Goal: Communication & Community: Participate in discussion

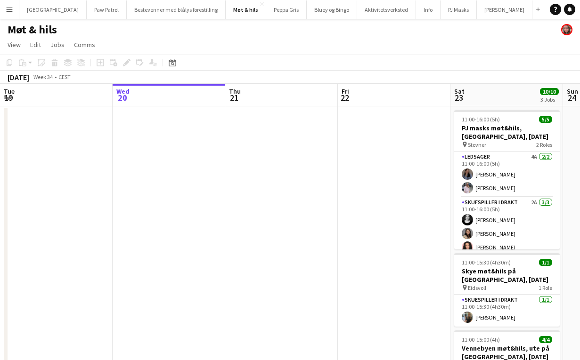
scroll to position [0, 217]
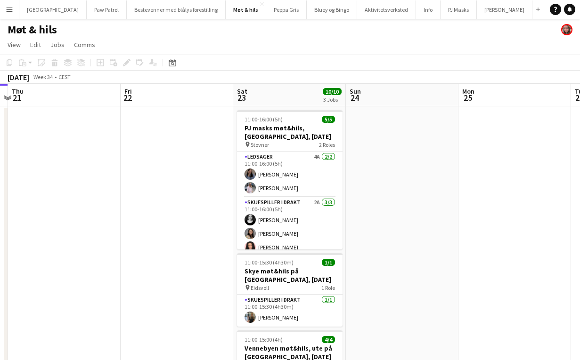
click at [15, 11] on button "Menu" at bounding box center [9, 9] width 19 height 19
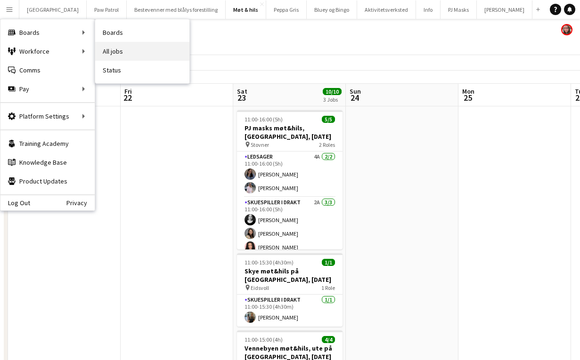
click at [107, 49] on link "All jobs" at bounding box center [142, 51] width 94 height 19
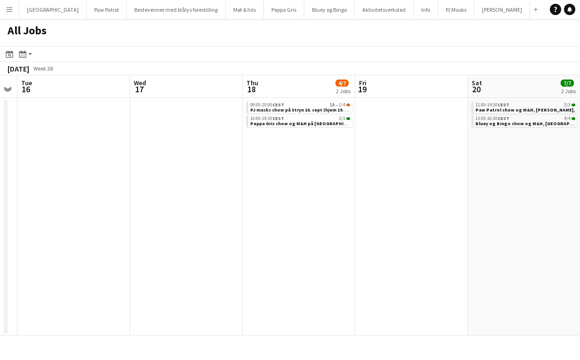
scroll to position [0, 435]
click at [282, 108] on span "PJ masks show på Stryn 18. sept (hjem 19. sept)," at bounding box center [302, 110] width 108 height 6
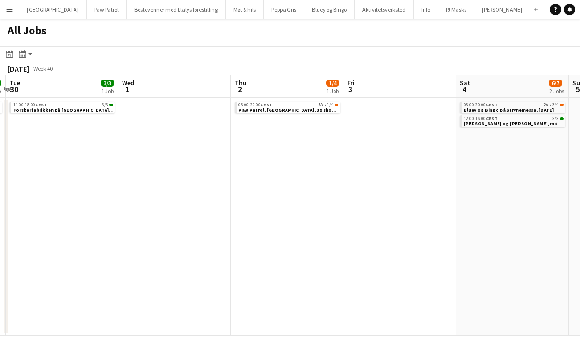
scroll to position [0, 447]
click at [282, 107] on span "Paw Patrol, Tromsø, 3 x show, ingen M&H" at bounding box center [309, 110] width 148 height 6
click at [488, 110] on span "Bluey og Bingo på Strynemessa, [DATE]" at bounding box center [506, 110] width 90 height 6
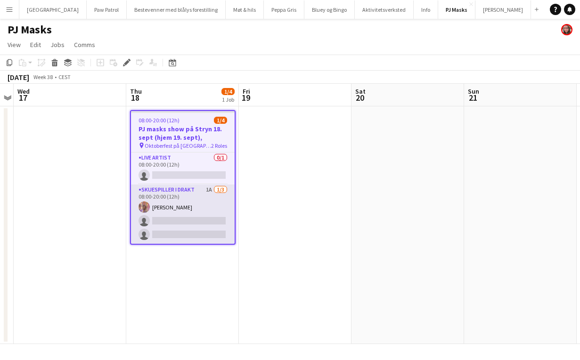
click at [188, 192] on app-card-role "Skuespiller i drakt 1A 1/3 08:00-20:00 (12h) Sacha Perez Nielsen single-neutral…" at bounding box center [183, 214] width 104 height 59
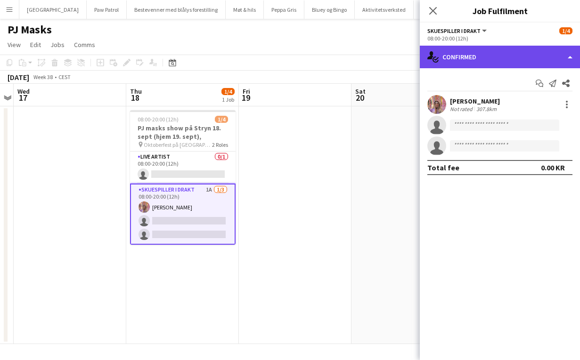
click at [456, 65] on div "single-neutral-actions-check-2 Confirmed" at bounding box center [500, 57] width 160 height 23
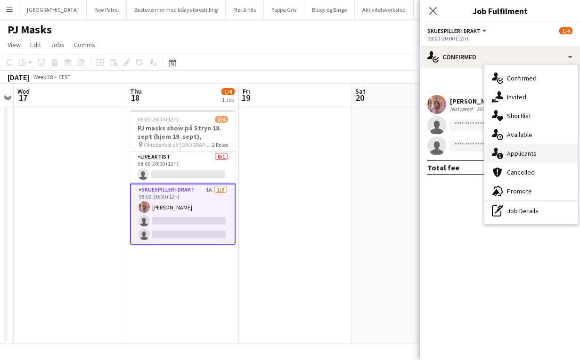
click at [520, 152] on div "single-neutral-actions-information Applicants" at bounding box center [530, 153] width 93 height 19
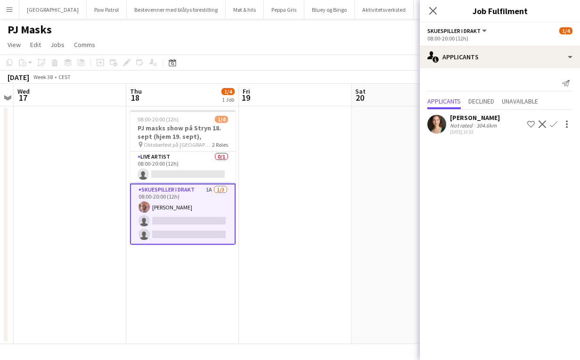
click at [553, 124] on app-icon "Confirm" at bounding box center [554, 125] width 8 height 8
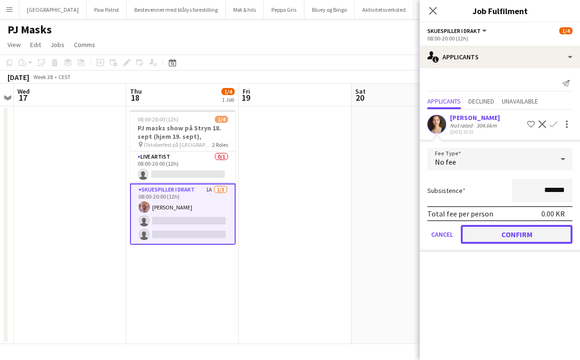
click at [526, 231] on button "Confirm" at bounding box center [517, 234] width 112 height 19
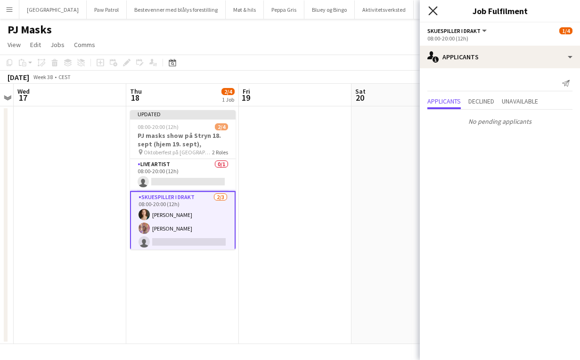
click at [436, 11] on icon "Close pop-in" at bounding box center [432, 10] width 9 height 9
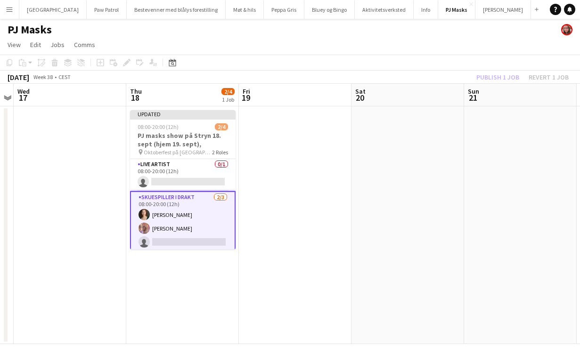
click at [486, 77] on div "Publish 1 job Revert 1 job" at bounding box center [522, 77] width 115 height 12
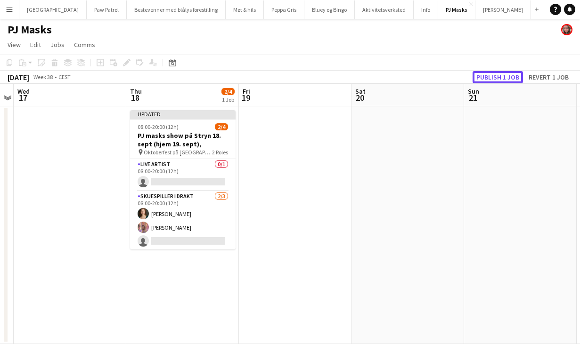
click at [486, 77] on button "Publish 1 job" at bounding box center [497, 77] width 50 height 12
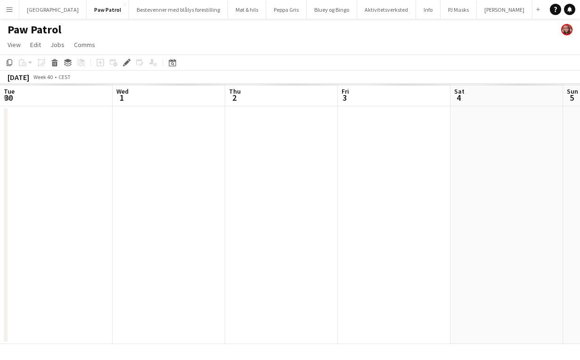
scroll to position [0, 324]
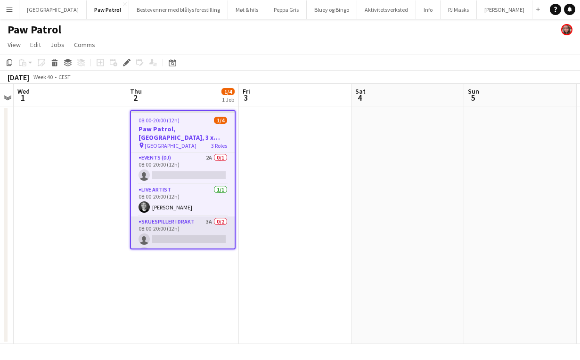
click at [193, 222] on app-card-role "Skuespiller i drakt 3A 0/2 08:00-20:00 (12h) single-neutral-actions single-neut…" at bounding box center [183, 240] width 104 height 46
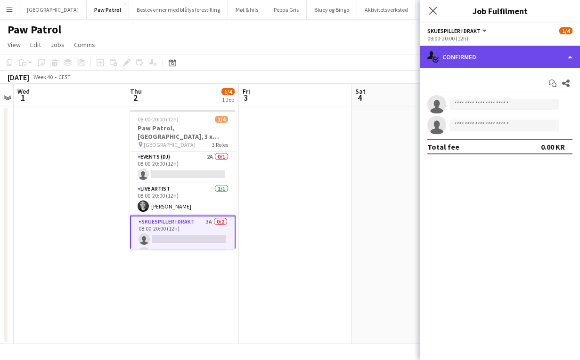
click at [466, 58] on div "single-neutral-actions-check-2 Confirmed" at bounding box center [500, 57] width 160 height 23
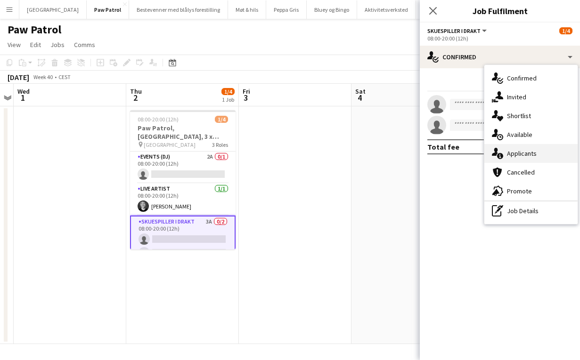
click at [519, 151] on div "single-neutral-actions-information Applicants" at bounding box center [530, 153] width 93 height 19
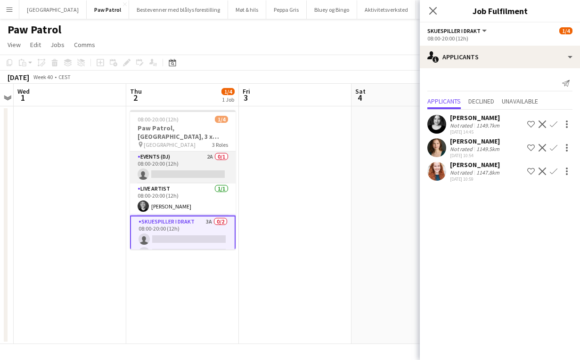
click at [181, 161] on app-card-role "Events (DJ) 2A 0/1 08:00-20:00 (12h) single-neutral-actions" at bounding box center [183, 168] width 106 height 32
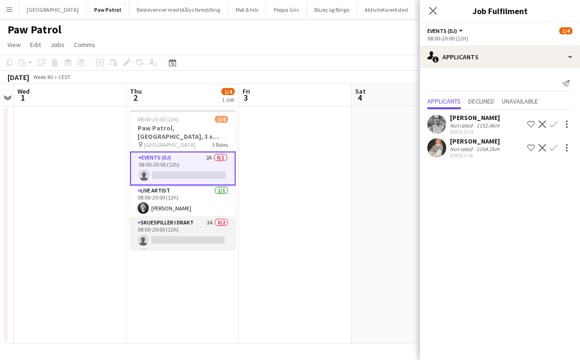
click at [176, 227] on app-card-role "Skuespiller i drakt 3A 0/2 08:00-20:00 (12h) single-neutral-actions single-neut…" at bounding box center [183, 241] width 106 height 46
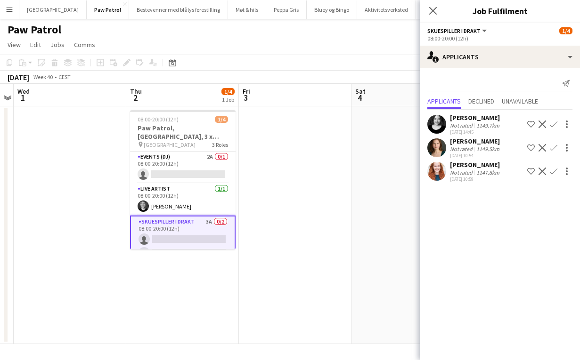
click at [554, 172] on app-icon "Confirm" at bounding box center [554, 172] width 8 height 8
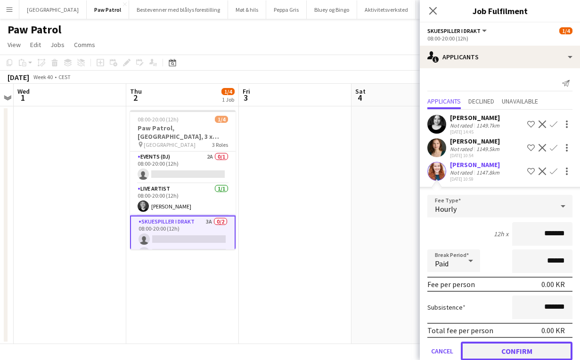
click at [520, 353] on button "Confirm" at bounding box center [517, 351] width 112 height 19
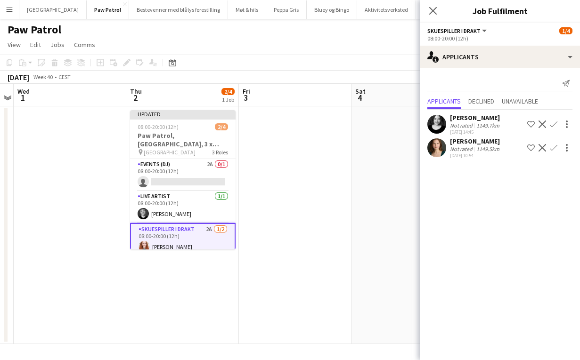
click at [556, 148] on app-icon "Confirm" at bounding box center [554, 148] width 8 height 8
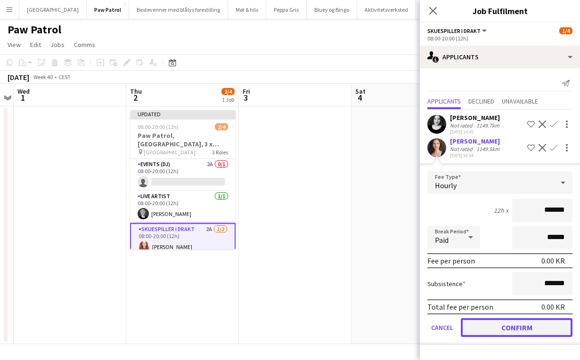
click at [495, 330] on button "Confirm" at bounding box center [517, 327] width 112 height 19
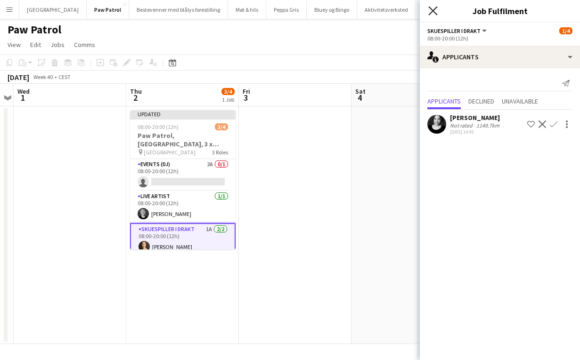
click at [433, 12] on icon at bounding box center [432, 10] width 9 height 9
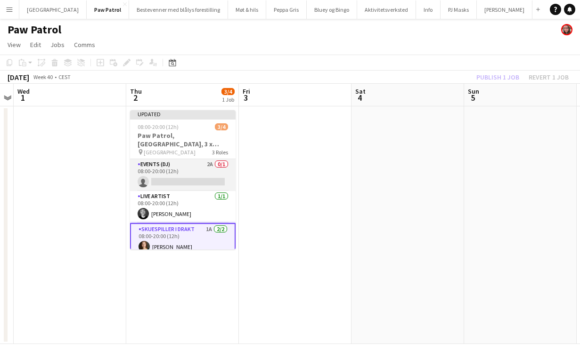
click at [177, 174] on app-card-role "Events (DJ) 2A 0/1 08:00-20:00 (12h) single-neutral-actions" at bounding box center [183, 175] width 106 height 32
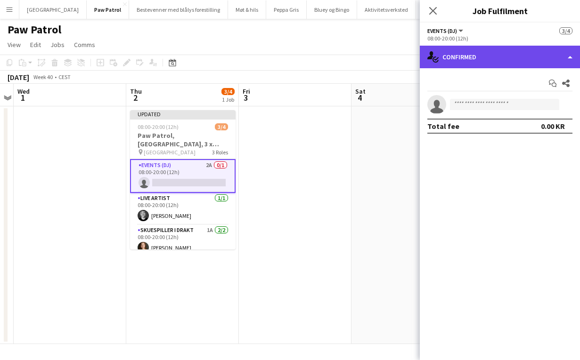
click at [487, 64] on div "single-neutral-actions-check-2 Confirmed" at bounding box center [500, 57] width 160 height 23
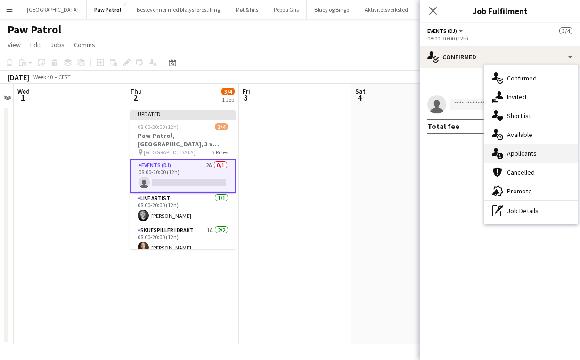
click at [515, 155] on div "single-neutral-actions-information Applicants" at bounding box center [530, 153] width 93 height 19
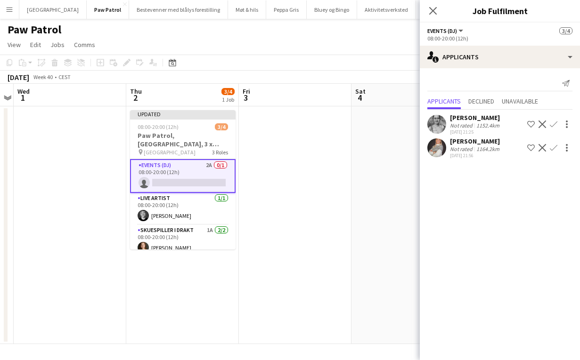
click at [553, 151] on app-icon "Confirm" at bounding box center [554, 148] width 8 height 8
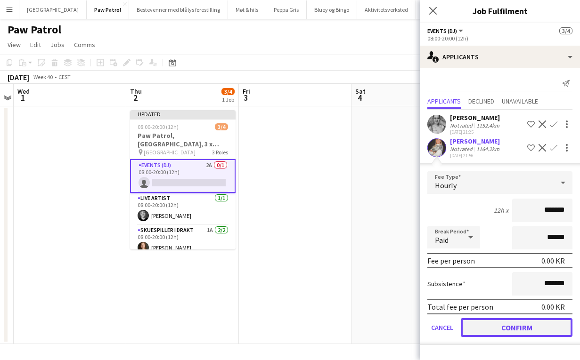
click at [514, 334] on button "Confirm" at bounding box center [517, 327] width 112 height 19
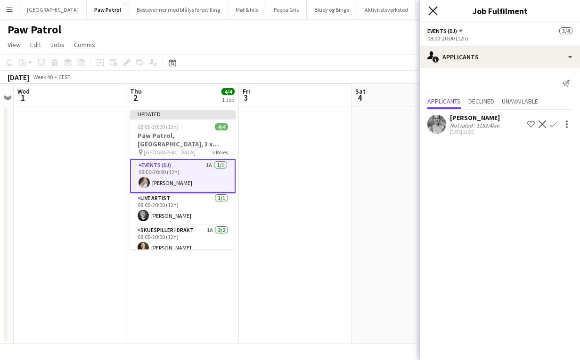
click at [431, 12] on icon at bounding box center [432, 10] width 9 height 9
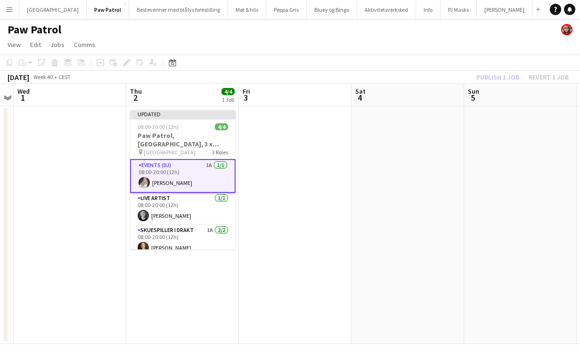
click at [497, 78] on div "Publish 1 job Revert 1 job" at bounding box center [522, 77] width 115 height 12
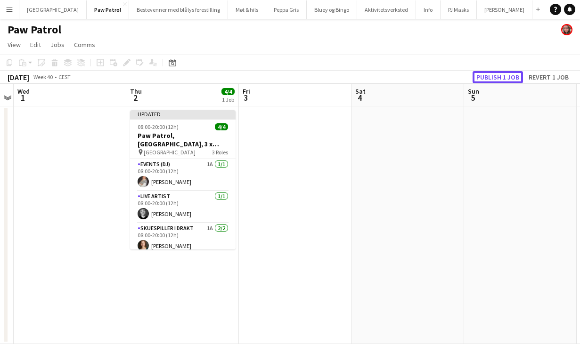
click at [497, 78] on button "Publish 1 job" at bounding box center [497, 77] width 50 height 12
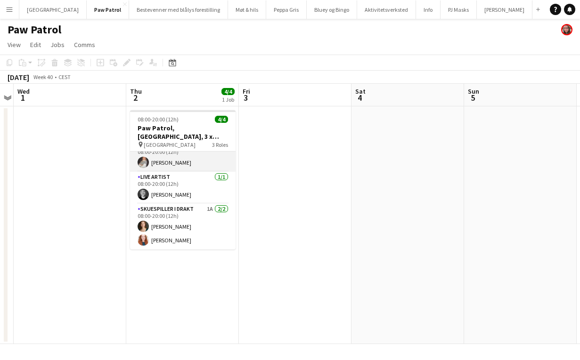
scroll to position [0, 0]
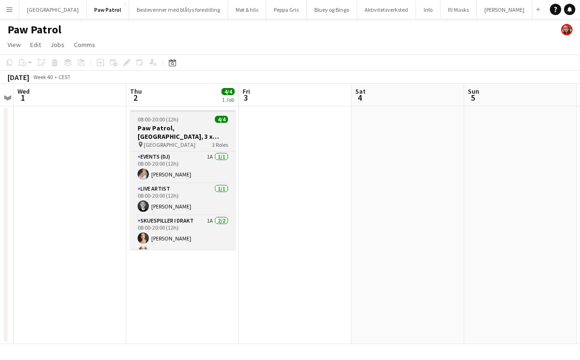
click at [167, 132] on h3 "Paw Patrol, [GEOGRAPHIC_DATA], 3 x show, [PERSON_NAME] M&H" at bounding box center [183, 132] width 106 height 17
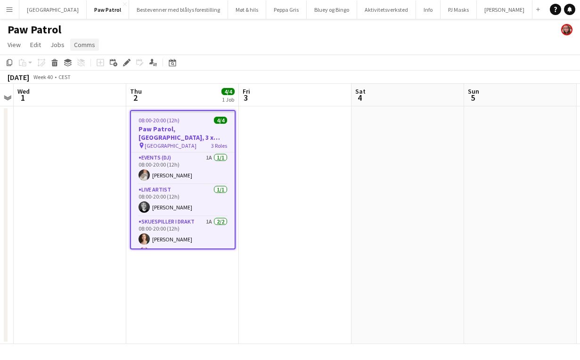
click at [92, 48] on span "Comms" at bounding box center [84, 45] width 21 height 8
click at [100, 86] on span "Create chat" at bounding box center [93, 85] width 33 height 8
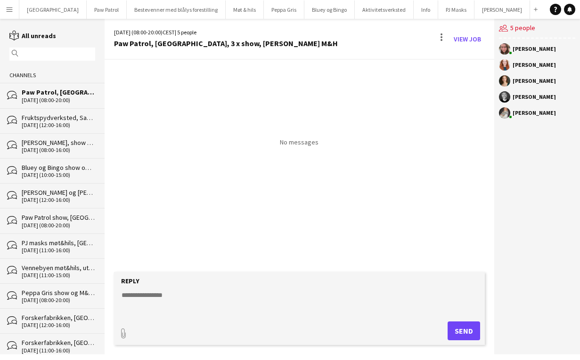
click at [244, 300] on textarea at bounding box center [302, 303] width 362 height 24
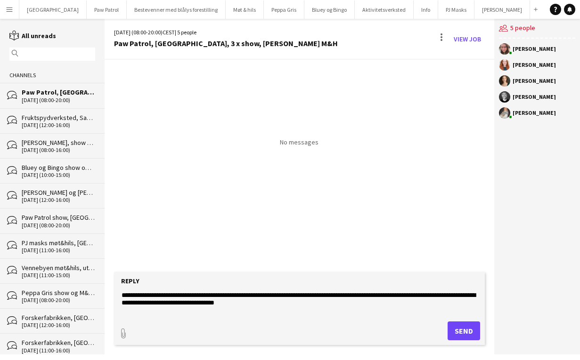
type textarea "**********"
click at [457, 331] on button "Send" at bounding box center [463, 331] width 32 height 19
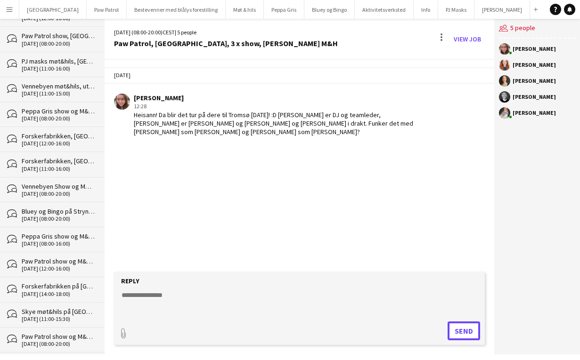
scroll to position [186, 0]
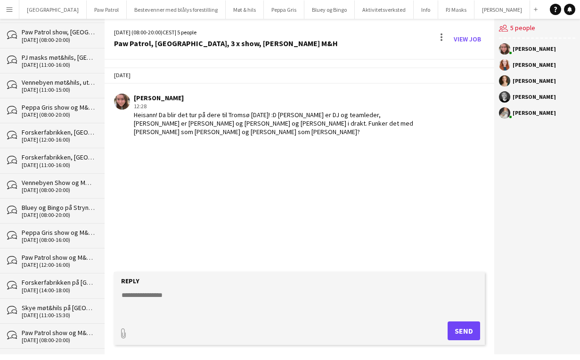
click at [54, 257] on div "Paw Patrol show og M&H i [PERSON_NAME], [DATE]" at bounding box center [58, 257] width 73 height 8
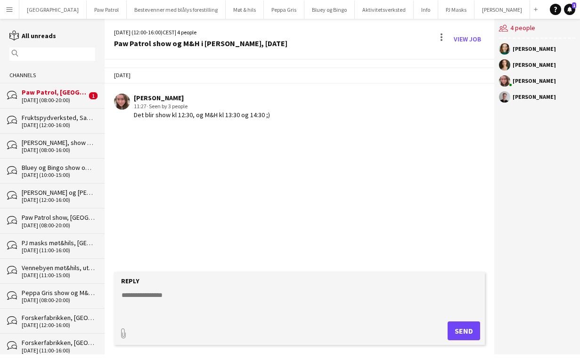
click at [218, 303] on textarea at bounding box center [302, 303] width 362 height 24
type textarea "**********"
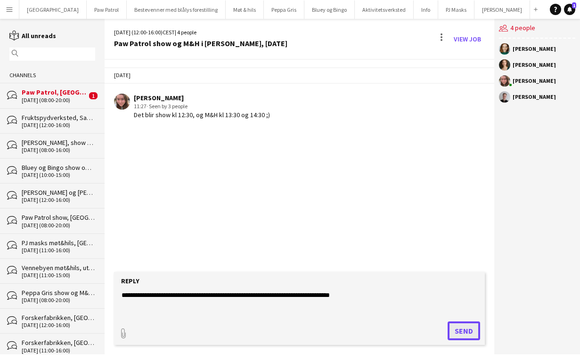
click at [466, 332] on button "Send" at bounding box center [463, 331] width 32 height 19
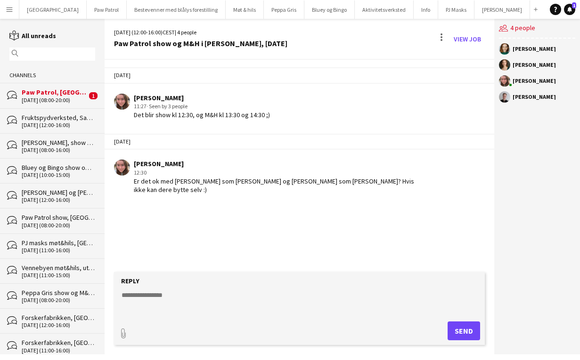
click at [67, 98] on div "[DATE] (08:00-20:00)" at bounding box center [54, 100] width 65 height 7
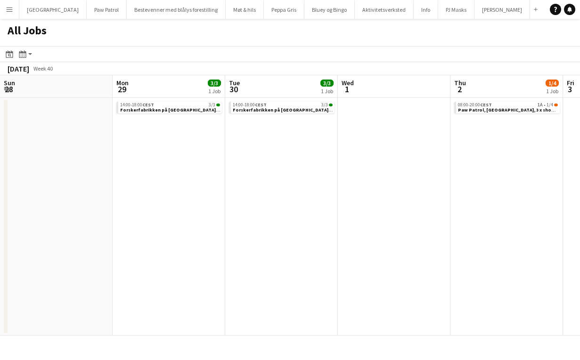
scroll to position [0, 251]
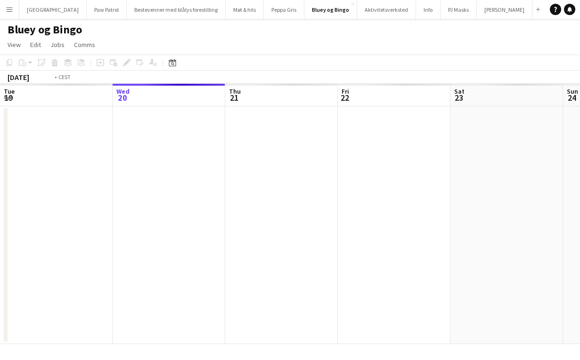
scroll to position [0, 324]
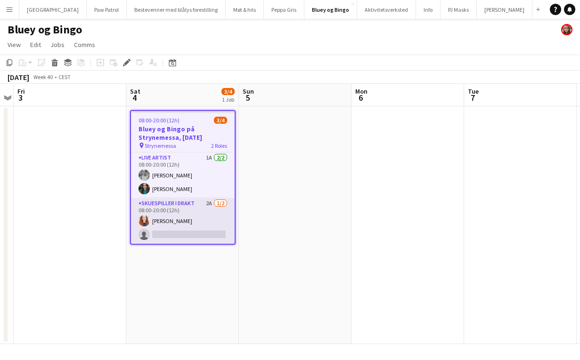
click at [170, 207] on app-card-role "Skuespiller i drakt 2A [DATE] 08:00-20:00 (12h) [PERSON_NAME] single-neutral-ac…" at bounding box center [183, 221] width 104 height 46
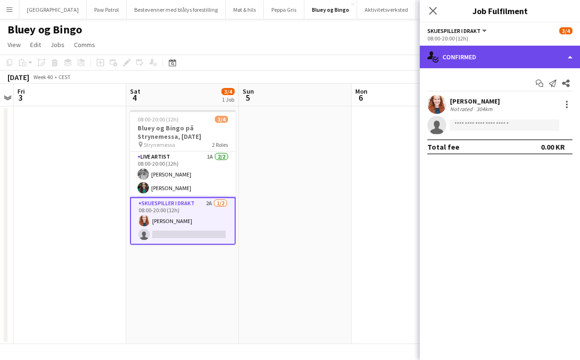
click at [487, 67] on div "single-neutral-actions-check-2 Confirmed" at bounding box center [500, 57] width 160 height 23
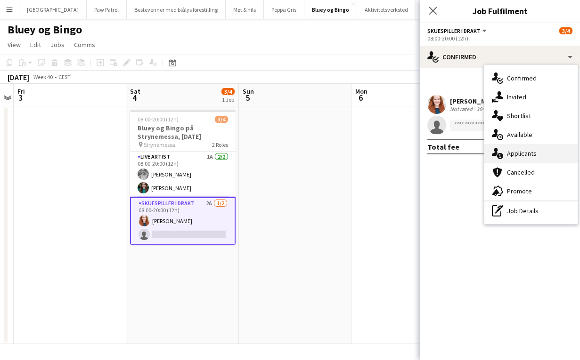
click at [516, 150] on div "single-neutral-actions-information Applicants" at bounding box center [530, 153] width 93 height 19
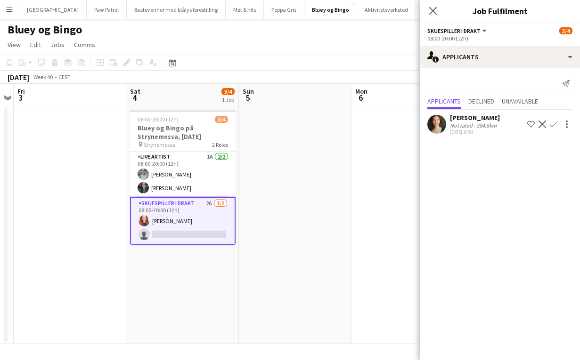
click at [554, 124] on app-icon "Confirm" at bounding box center [554, 125] width 8 height 8
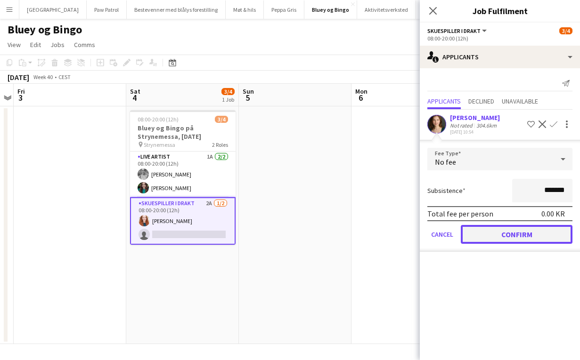
click at [520, 234] on button "Confirm" at bounding box center [517, 234] width 112 height 19
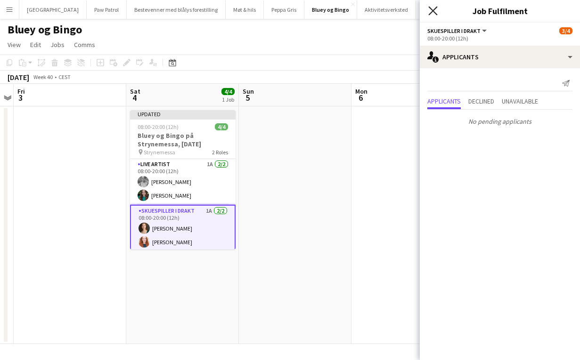
click at [432, 10] on icon at bounding box center [432, 10] width 9 height 9
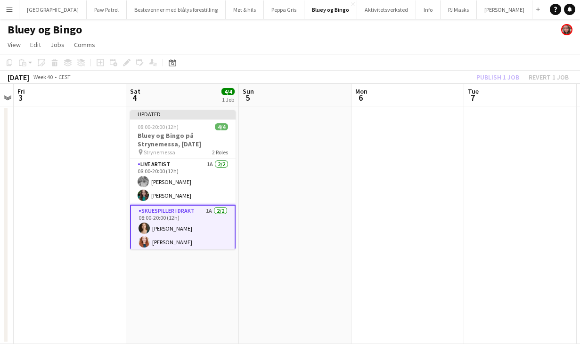
click at [490, 77] on div "Publish 1 job Revert 1 job" at bounding box center [522, 77] width 115 height 12
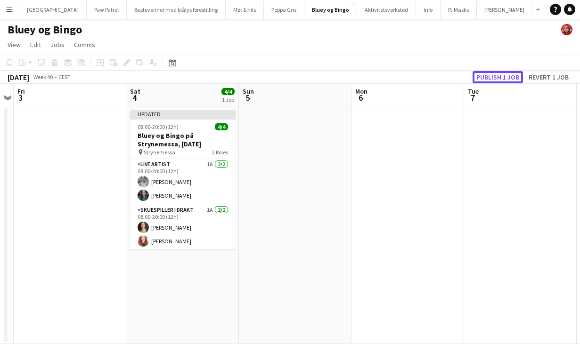
click at [490, 77] on button "Publish 1 job" at bounding box center [497, 77] width 50 height 12
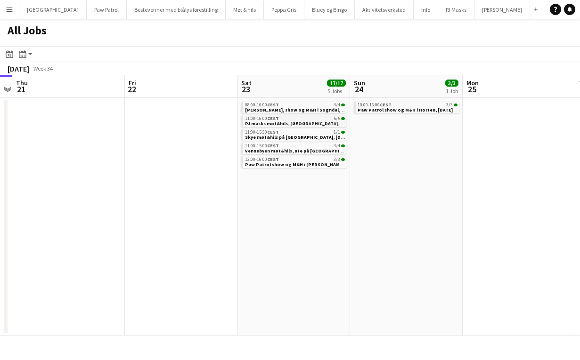
scroll to position [0, 469]
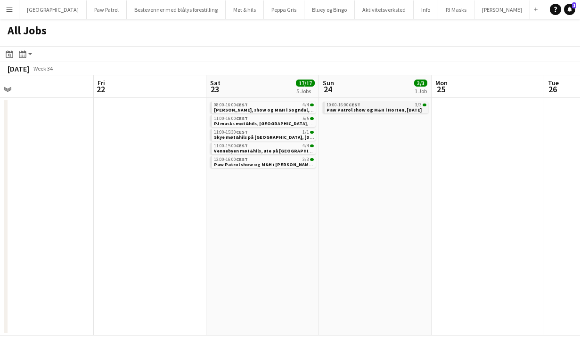
click at [348, 105] on span "10:00-16:00 CEST" at bounding box center [343, 105] width 34 height 5
click at [347, 110] on span "Paw Patrol show og M&H i Horten, [DATE]" at bounding box center [373, 110] width 95 height 6
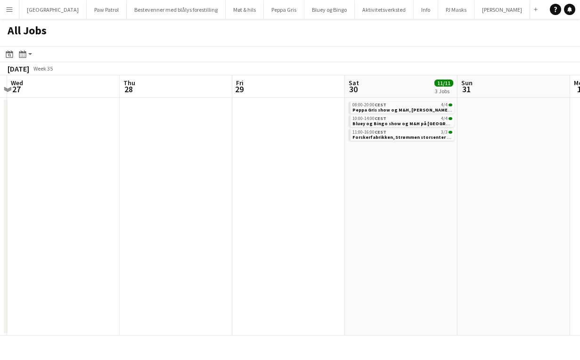
scroll to position [0, 444]
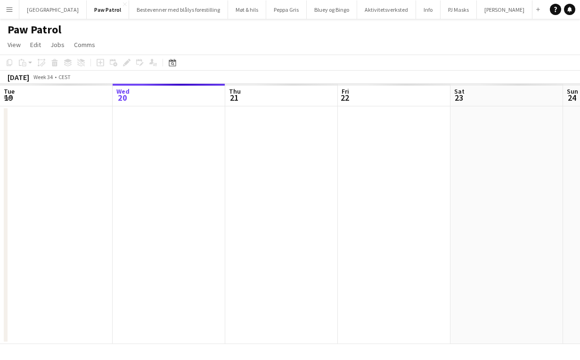
scroll to position [0, 324]
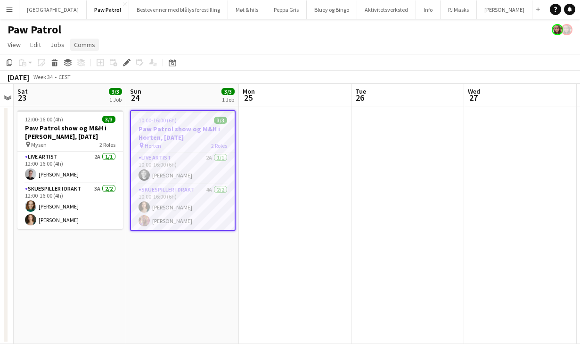
click at [85, 48] on span "Comms" at bounding box center [84, 45] width 21 height 8
click at [88, 87] on span "Create chat" at bounding box center [93, 85] width 33 height 8
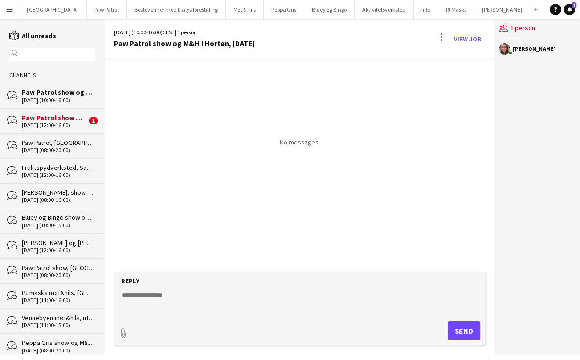
click at [53, 121] on div "Paw Patrol show og M&H i [PERSON_NAME], [DATE]" at bounding box center [54, 118] width 65 height 8
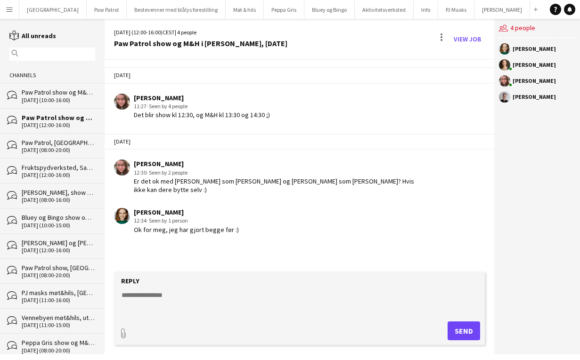
click at [64, 97] on div "[DATE] (10:00-16:00)" at bounding box center [58, 100] width 73 height 7
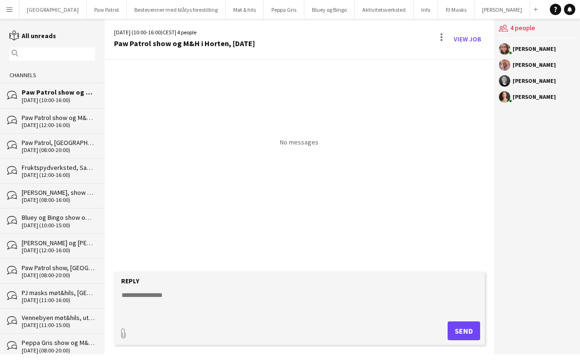
click at [170, 295] on textarea at bounding box center [302, 303] width 362 height 24
type textarea "**********"
click at [467, 329] on button "Send" at bounding box center [463, 331] width 32 height 19
